Goal: Check status: Check status

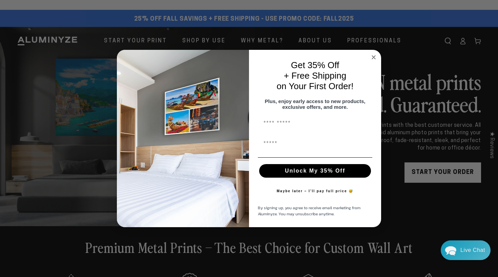
click at [374, 53] on circle "Close dialog" at bounding box center [374, 57] width 8 height 8
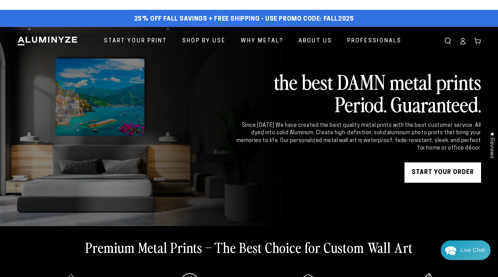
click at [465, 43] on icon at bounding box center [463, 41] width 7 height 7
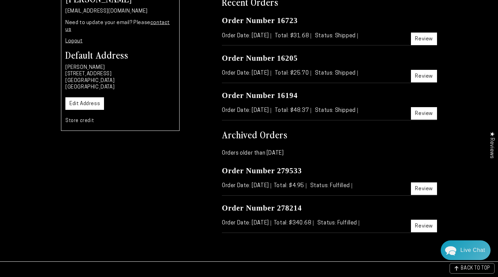
scroll to position [107, 0]
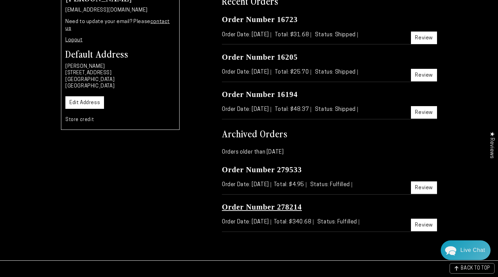
click at [264, 205] on link "Order Number 278214" at bounding box center [262, 207] width 80 height 8
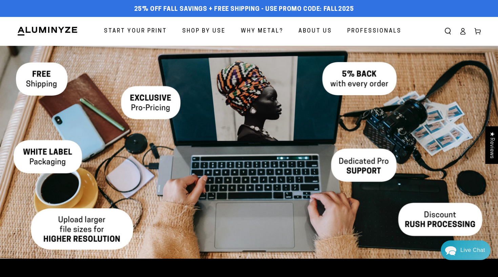
click at [464, 29] on icon at bounding box center [463, 31] width 7 height 7
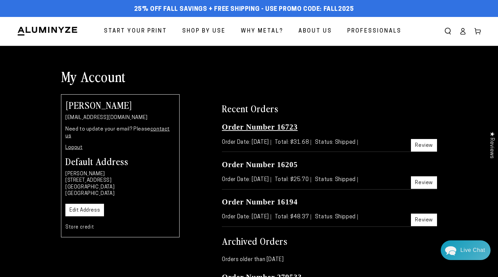
click at [286, 127] on link "Order Number 16723" at bounding box center [260, 127] width 76 height 8
click at [420, 216] on link "Review" at bounding box center [424, 220] width 26 height 13
